Goal: Check status: Check status

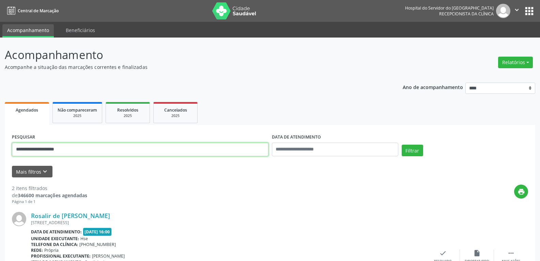
drag, startPoint x: 102, startPoint y: 148, endPoint x: 0, endPoint y: 133, distance: 103.0
click at [0, 133] on div "**********" at bounding box center [270, 231] width 540 height 387
click at [36, 149] on input "**********" at bounding box center [140, 150] width 257 height 14
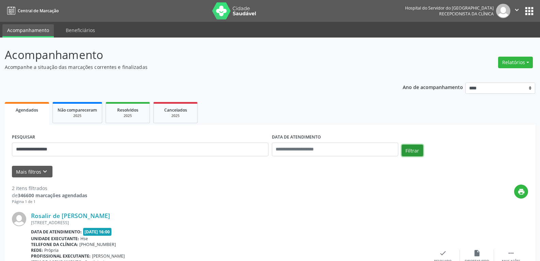
click at [411, 151] on button "Filtrar" at bounding box center [412, 151] width 21 height 12
click at [58, 217] on link "[PERSON_NAME]" at bounding box center [55, 216] width 48 height 8
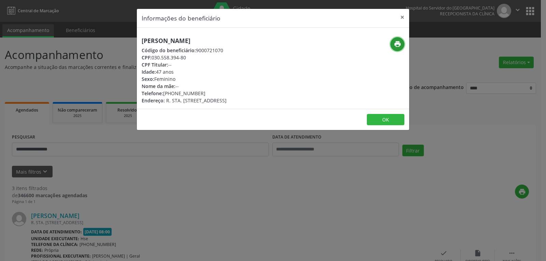
click at [399, 43] on icon "print" at bounding box center [397, 44] width 8 height 8
click at [402, 16] on button "×" at bounding box center [402, 17] width 14 height 17
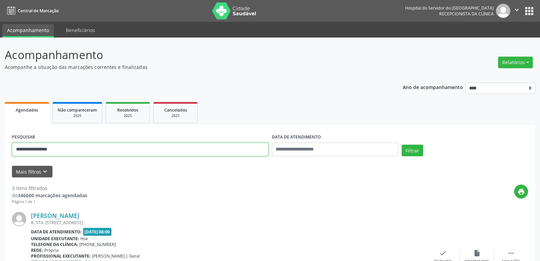
drag, startPoint x: 63, startPoint y: 149, endPoint x: 0, endPoint y: 145, distance: 62.9
type input "**********"
click at [402, 145] on button "Filtrar" at bounding box center [412, 151] width 21 height 12
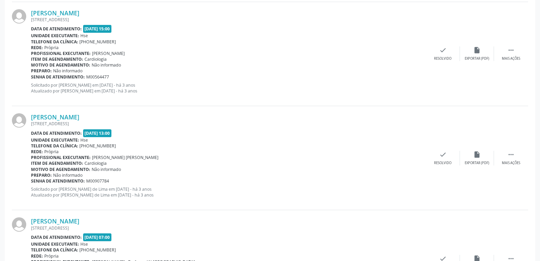
scroll to position [372, 0]
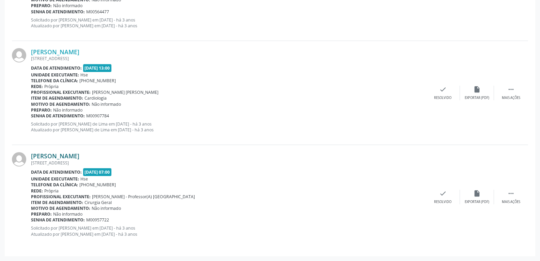
click at [59, 157] on link "[PERSON_NAME]" at bounding box center [55, 156] width 48 height 8
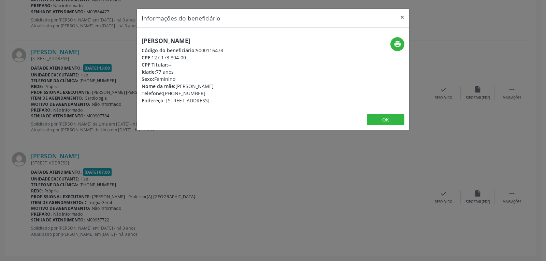
drag, startPoint x: 141, startPoint y: 39, endPoint x: 209, endPoint y: 36, distance: 67.9
click at [209, 36] on div "[PERSON_NAME] Código do beneficiário: 9000116478 CPF: 127.173.804-00 CPF Titula…" at bounding box center [273, 68] width 272 height 81
copy h5 "[PERSON_NAME]"
click at [402, 17] on button "×" at bounding box center [402, 17] width 14 height 17
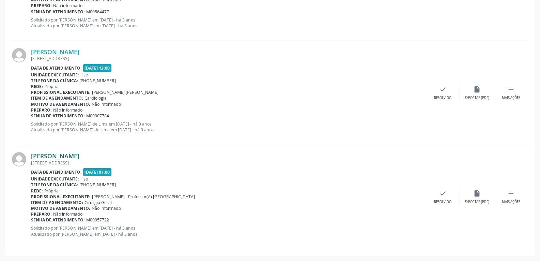
click at [62, 154] on link "[PERSON_NAME]" at bounding box center [55, 156] width 48 height 8
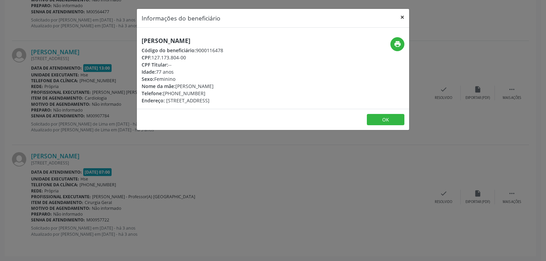
click at [401, 19] on button "×" at bounding box center [402, 17] width 14 height 17
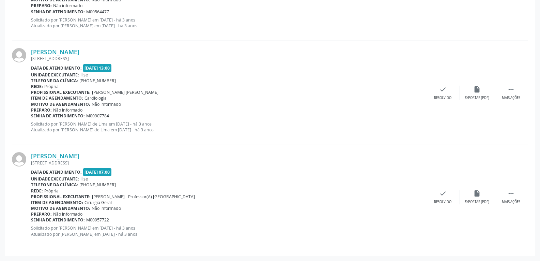
click at [353, 131] on p "Solicitado por [PERSON_NAME] de Lima em [DATE] - há 3 anos Atualizado por [PERS…" at bounding box center [228, 127] width 395 height 12
